Goal: Task Accomplishment & Management: Complete application form

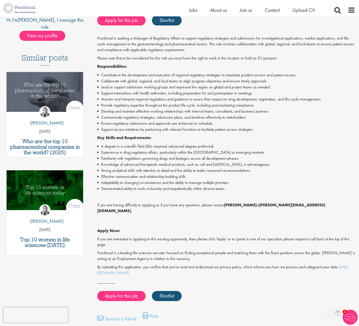
scroll to position [76, 0]
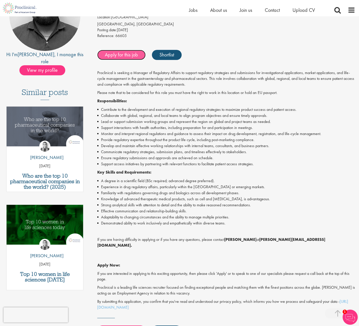
click at [131, 58] on link "Apply for this job" at bounding box center [121, 55] width 48 height 10
